Goal: Information Seeking & Learning: Check status

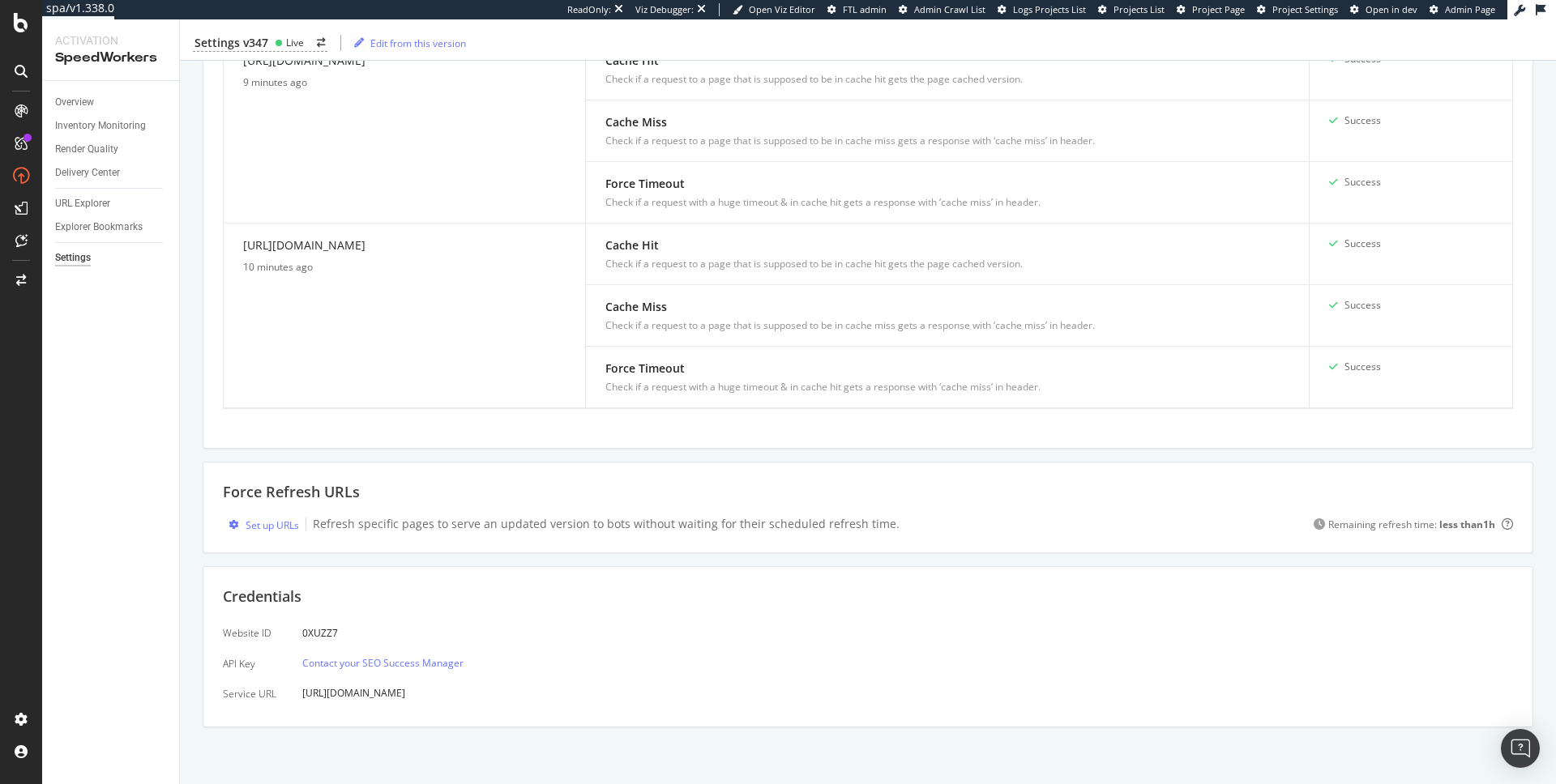
scroll to position [1707, 0]
click at [270, 528] on div "Set up URLs" at bounding box center [272, 525] width 53 height 14
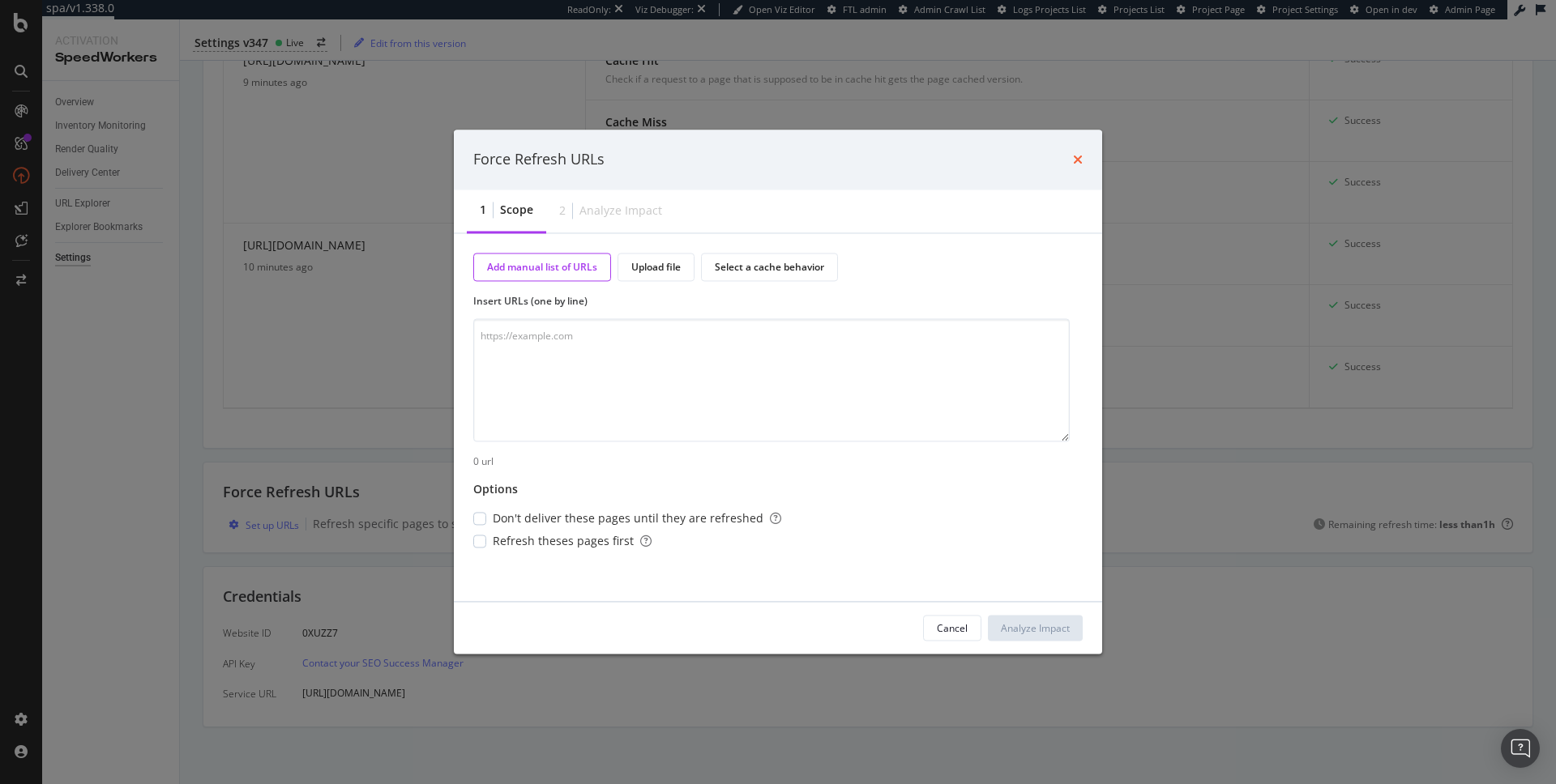
click at [1078, 157] on icon "times" at bounding box center [1078, 159] width 9 height 13
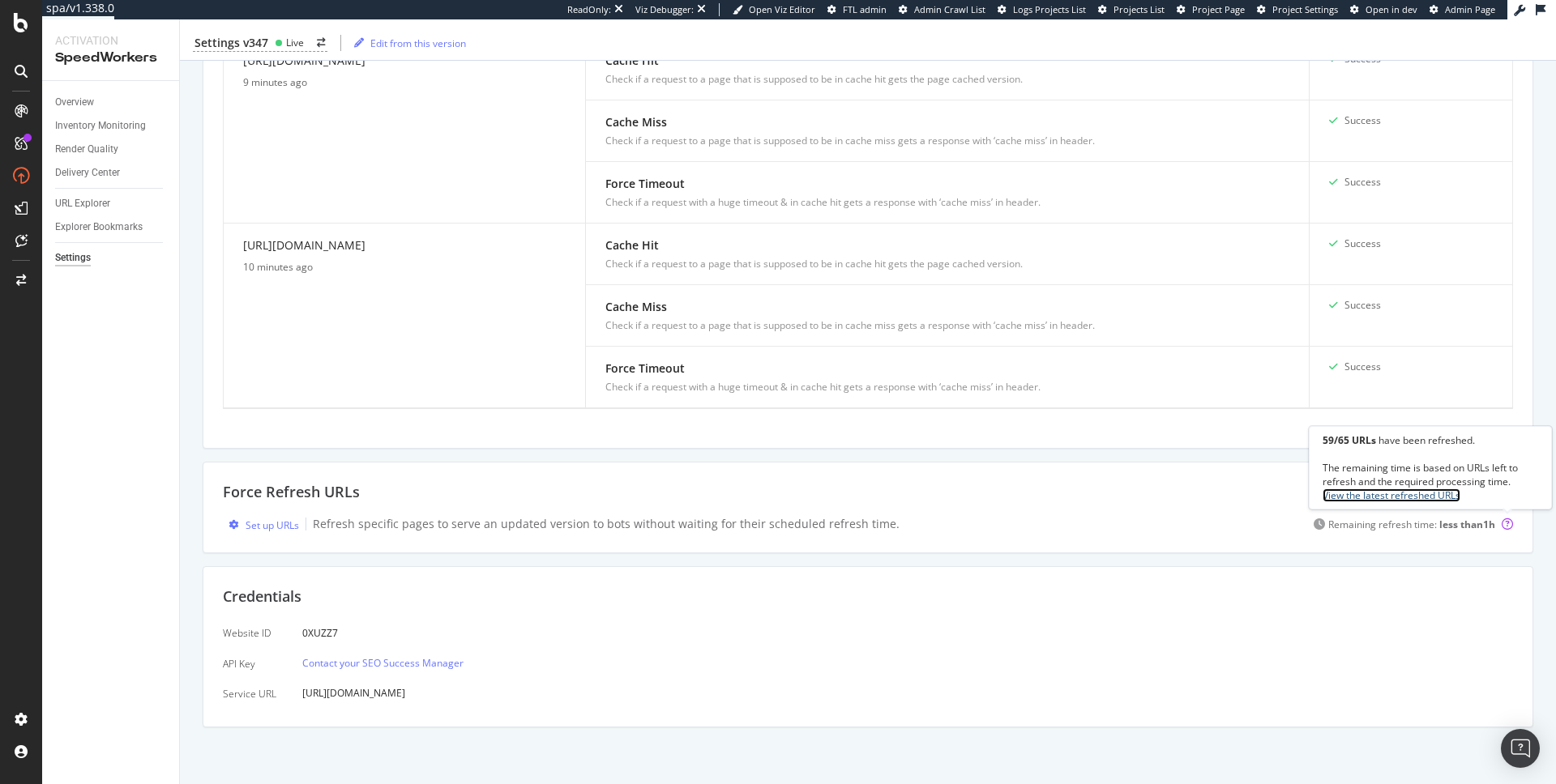
click at [1453, 496] on link "View the latest refreshed URLs" at bounding box center [1391, 495] width 138 height 14
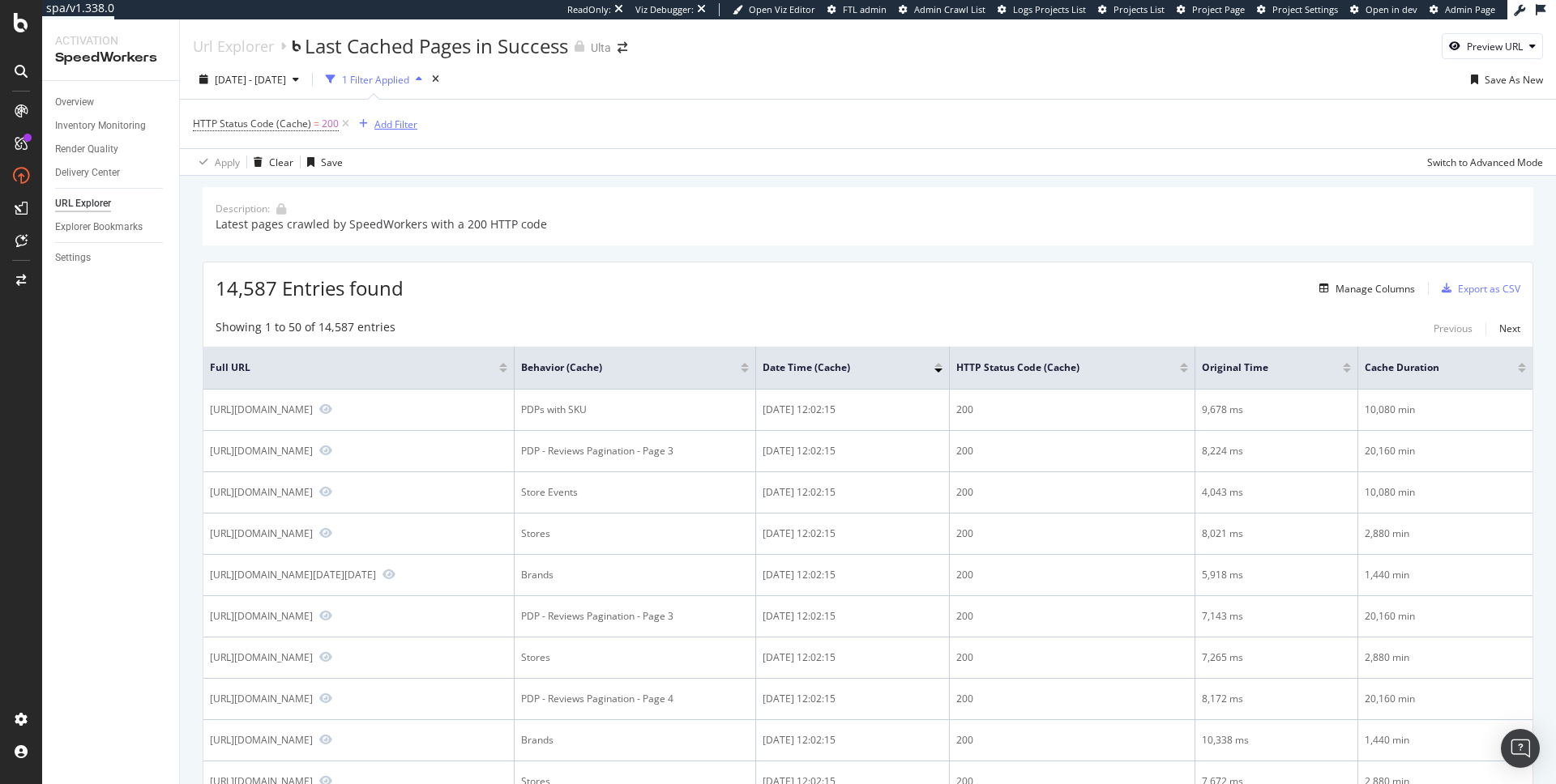
click at [397, 119] on div "Add Filter" at bounding box center [395, 124] width 43 height 14
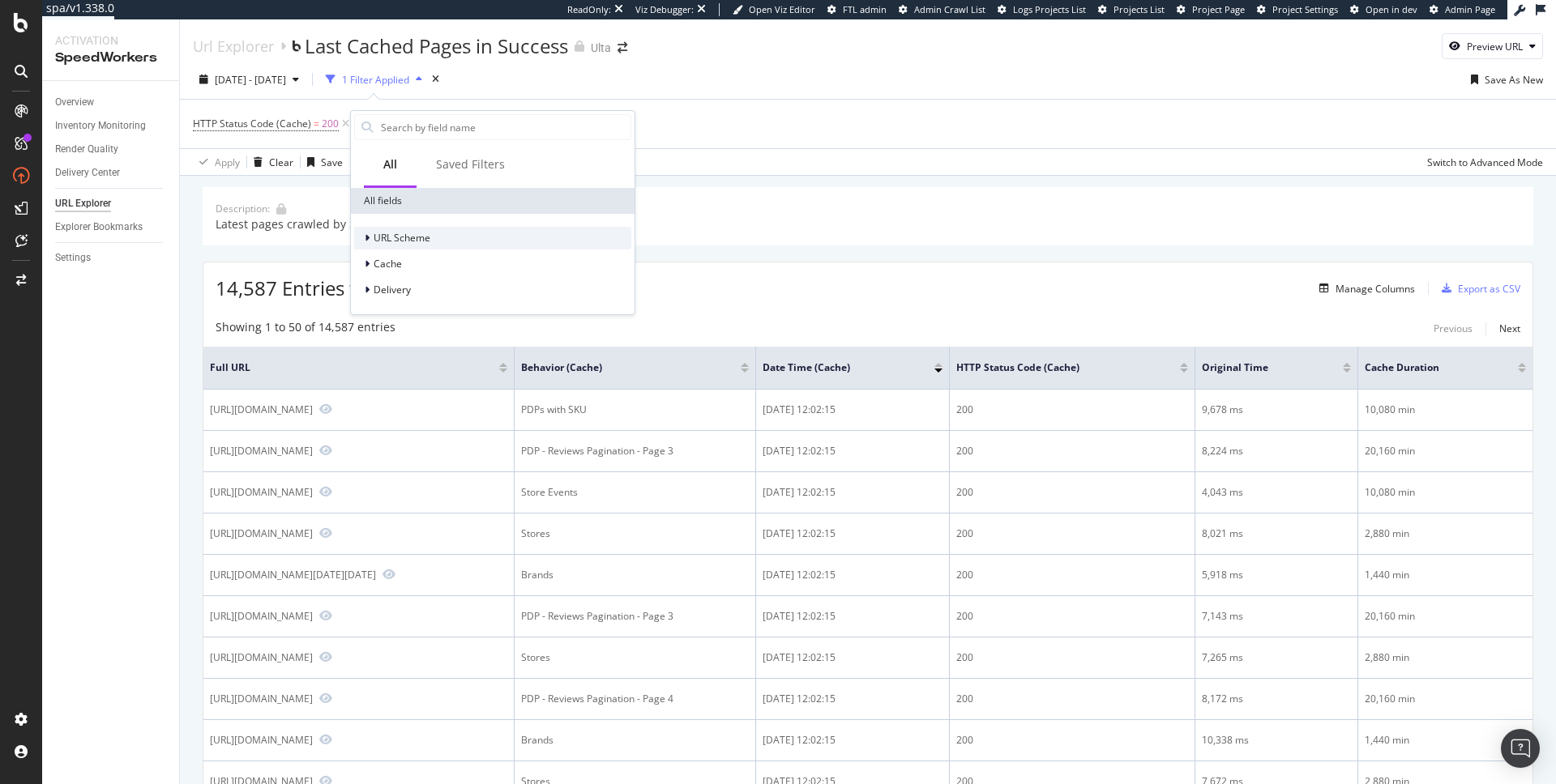
click at [400, 240] on span "URL Scheme" at bounding box center [402, 237] width 57 height 14
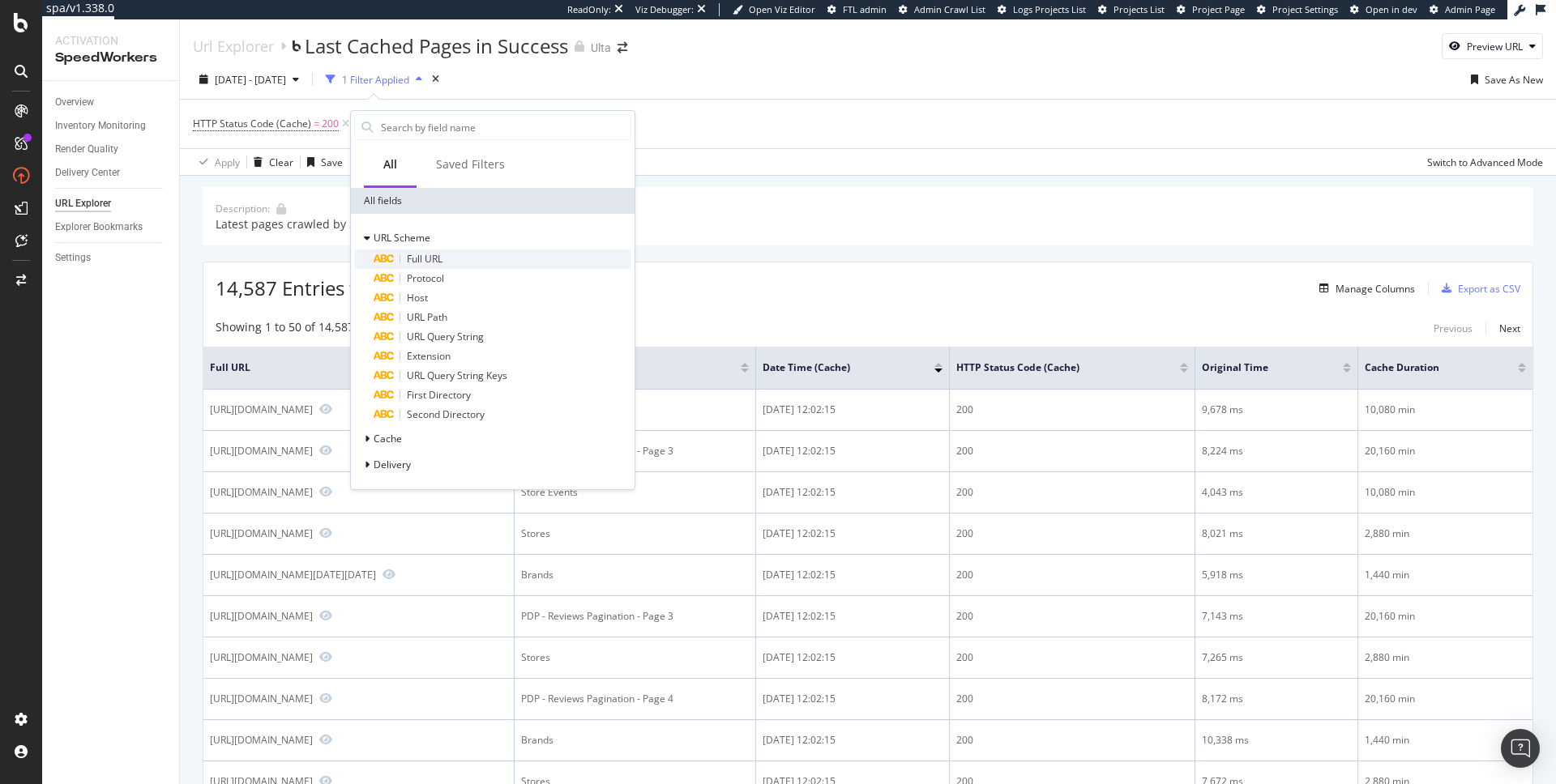
click at [431, 258] on span "Full URL" at bounding box center [424, 258] width 36 height 14
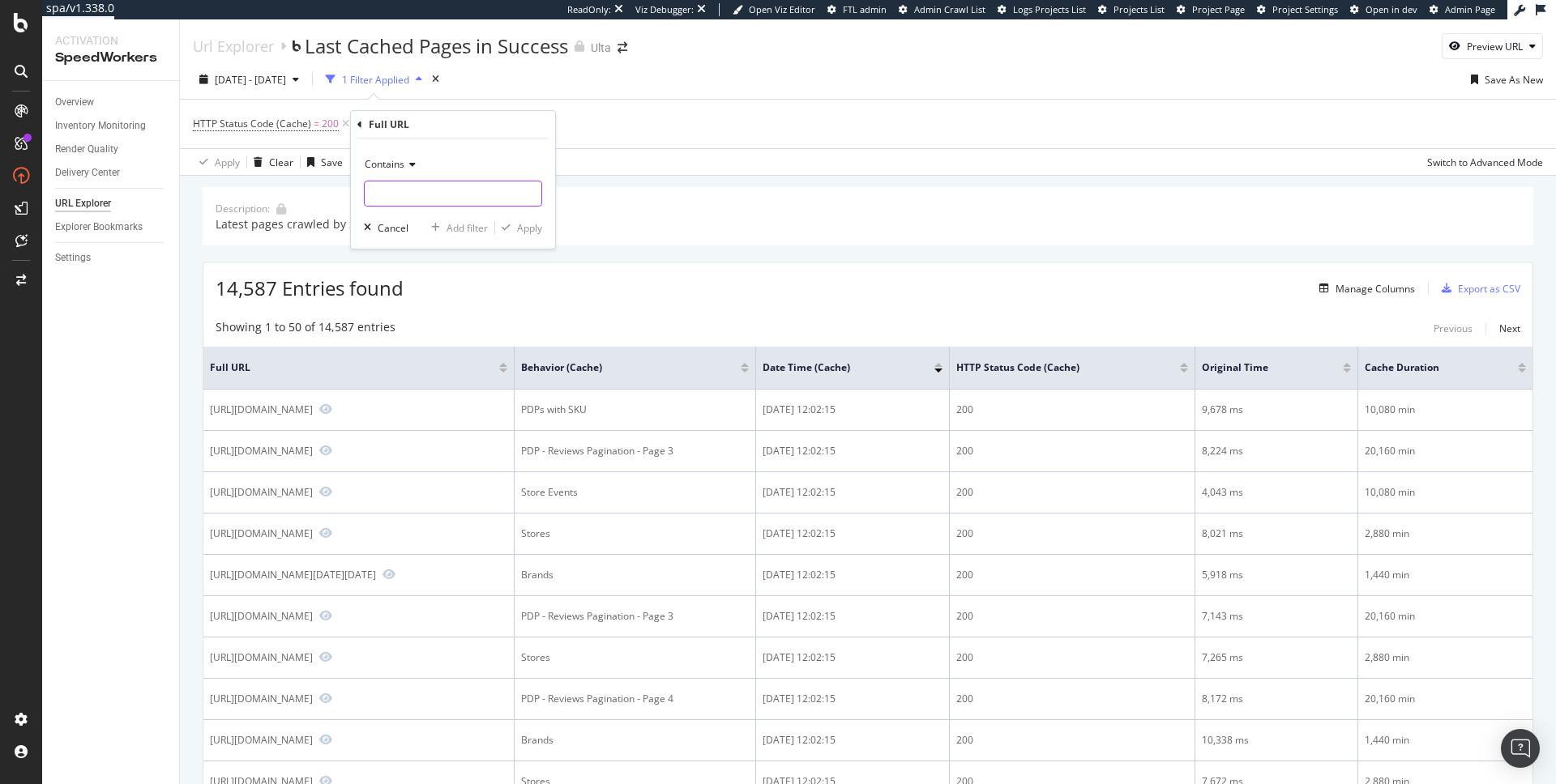
click at [418, 189] on input "text" at bounding box center [453, 193] width 177 height 26
paste input "[URL][DOMAIN_NAME]"
type input "[URL][DOMAIN_NAME]"
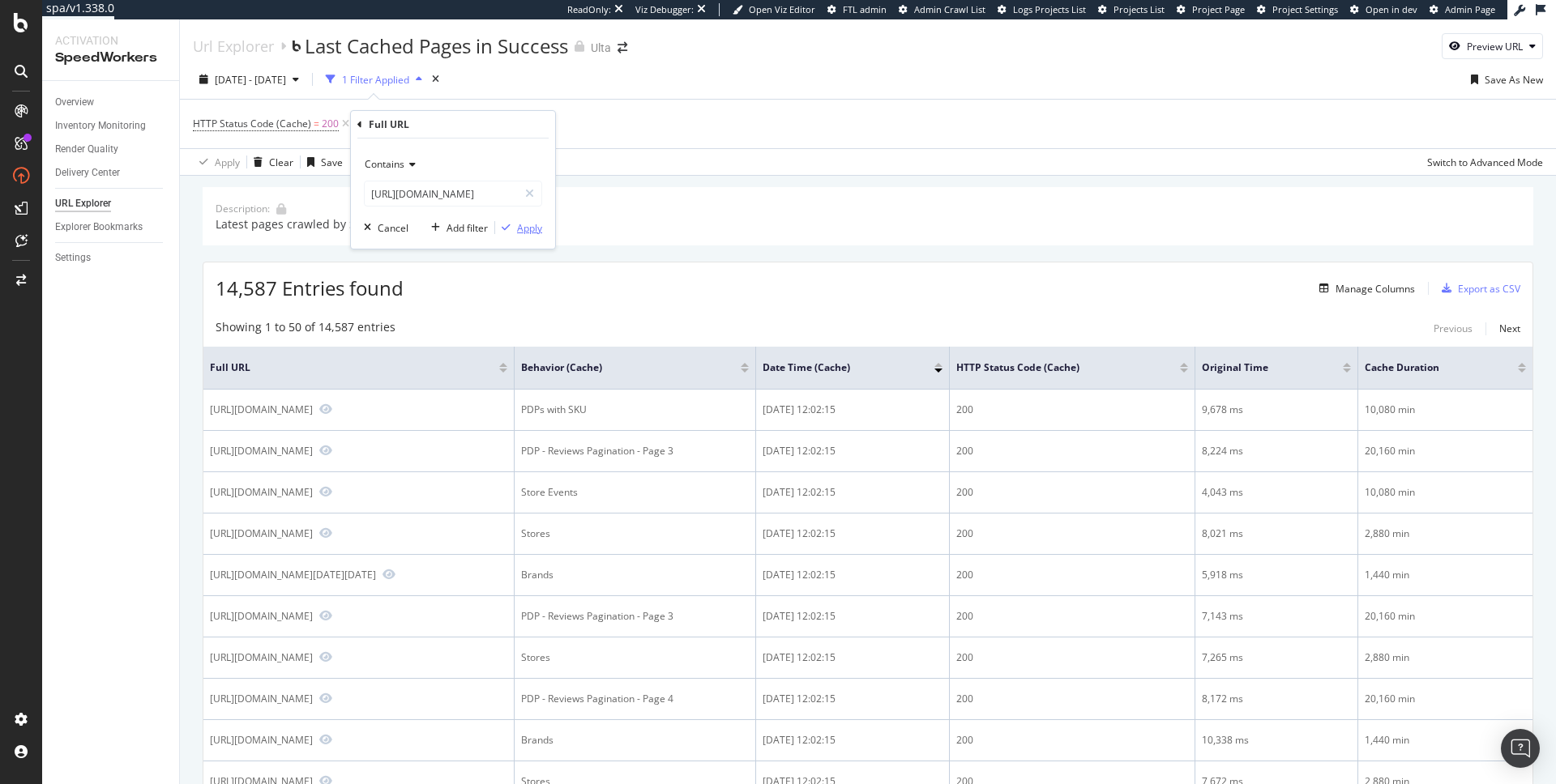
click at [530, 229] on div "Apply" at bounding box center [529, 228] width 25 height 14
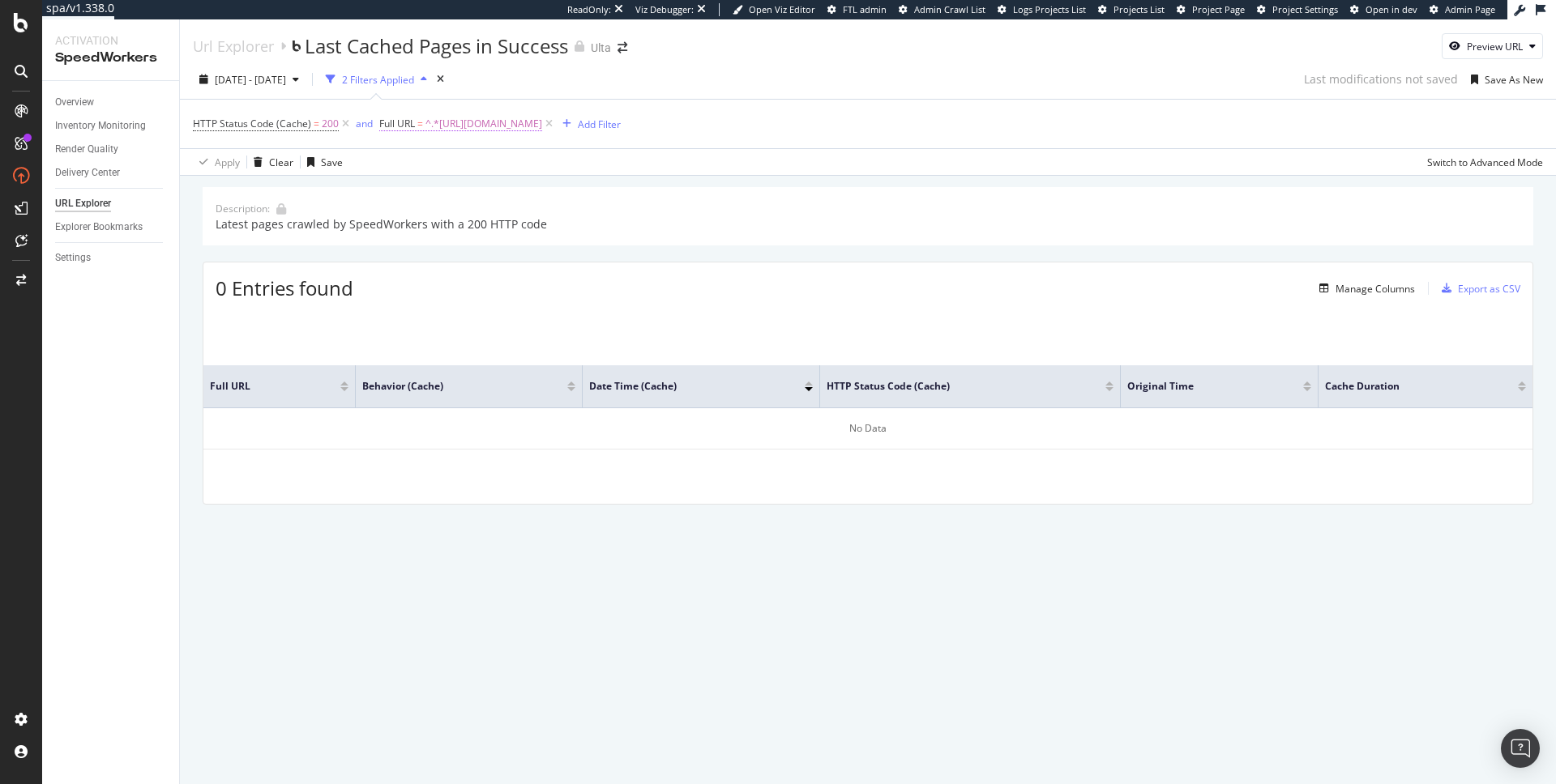
click at [512, 124] on span "^.*[URL][DOMAIN_NAME]" at bounding box center [483, 124] width 117 height 23
click at [424, 163] on span "Contains" at bounding box center [412, 161] width 40 height 14
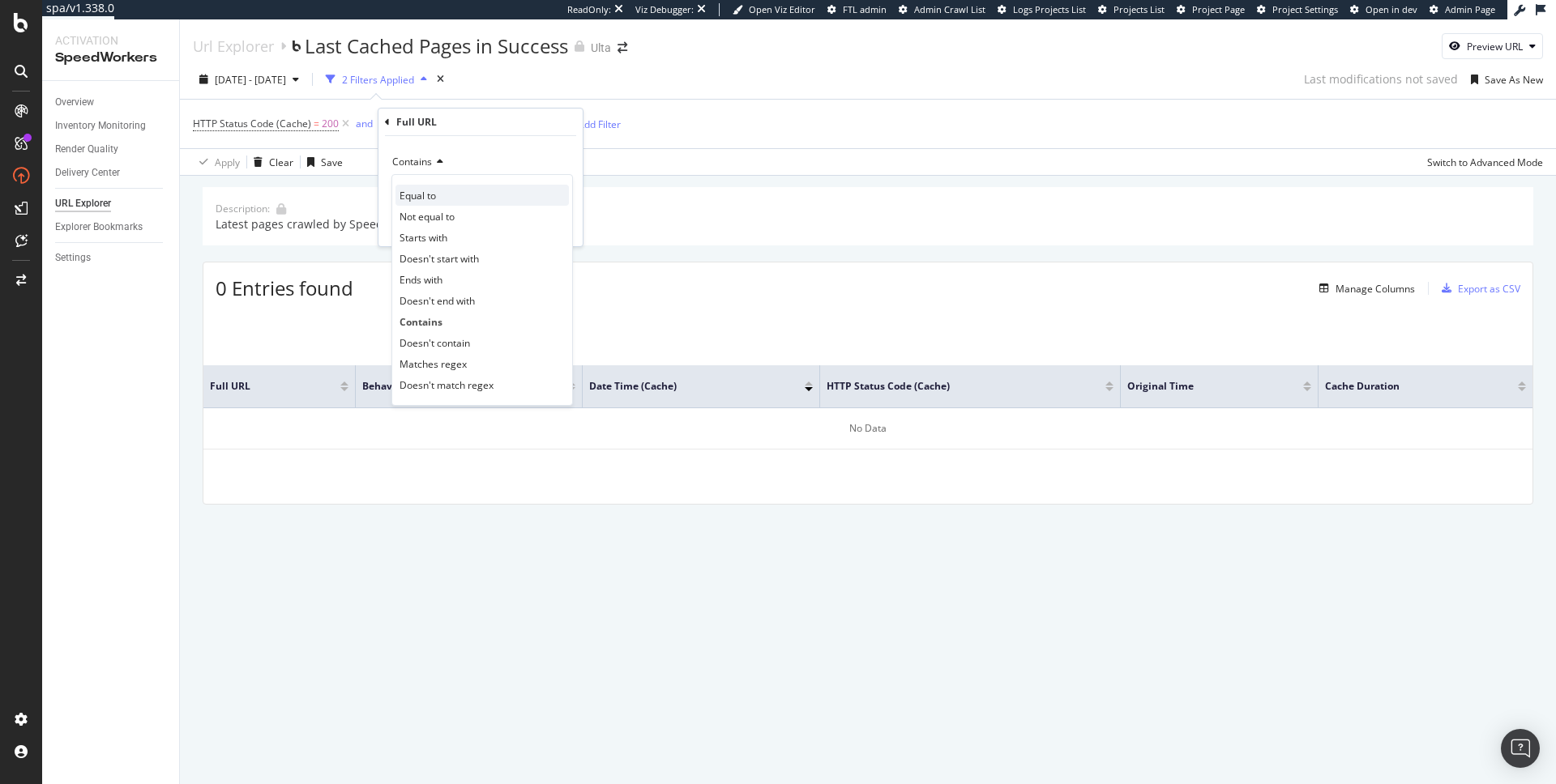
click at [424, 192] on span "Equal to" at bounding box center [418, 196] width 36 height 14
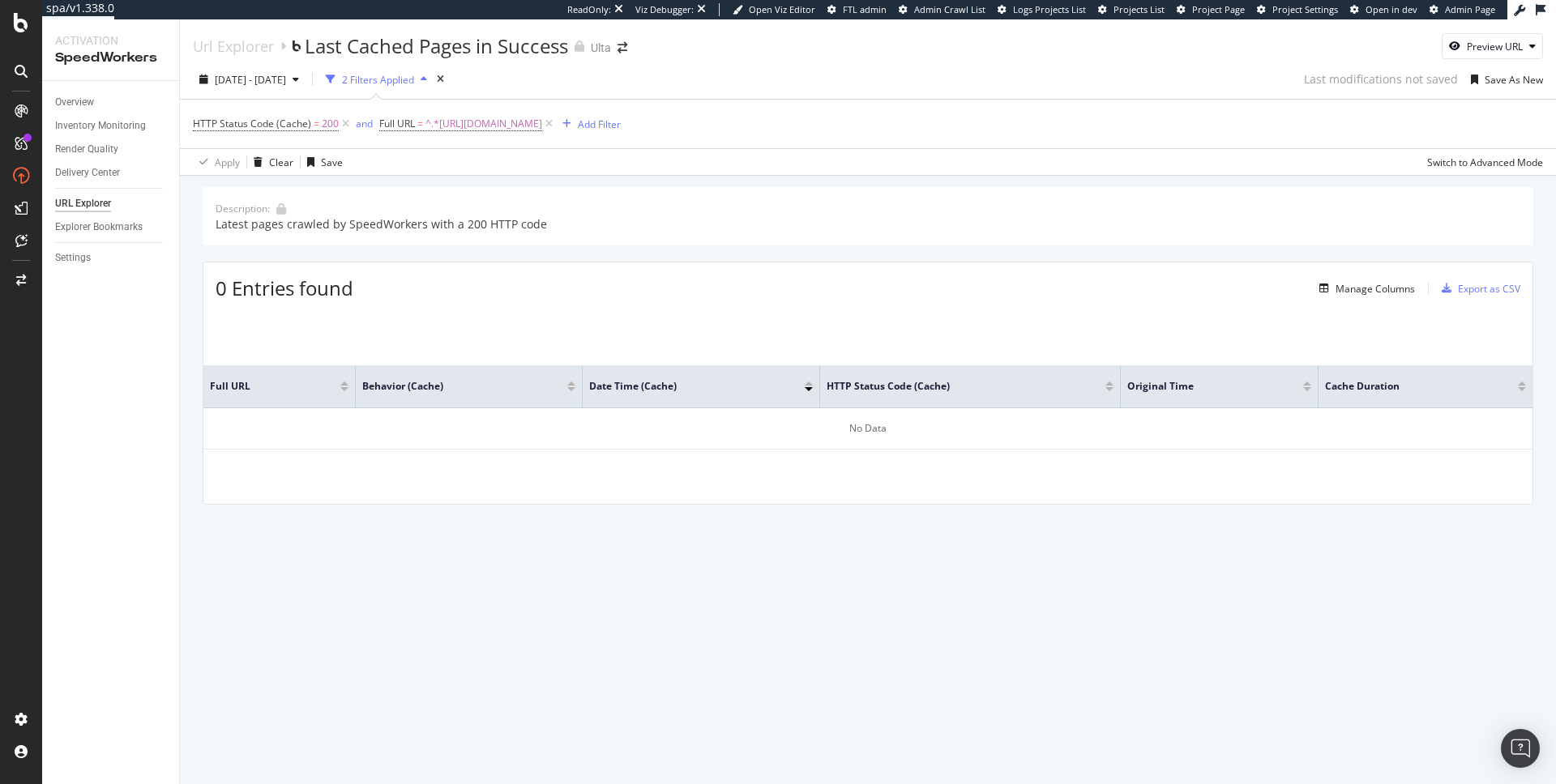
click at [697, 177] on div "Description: Latest pages crawled by SpeedWorkers with a 200 HTTP code 0 Entrie…" at bounding box center [867, 368] width 1376 height 385
